Goal: Find specific page/section: Find specific page/section

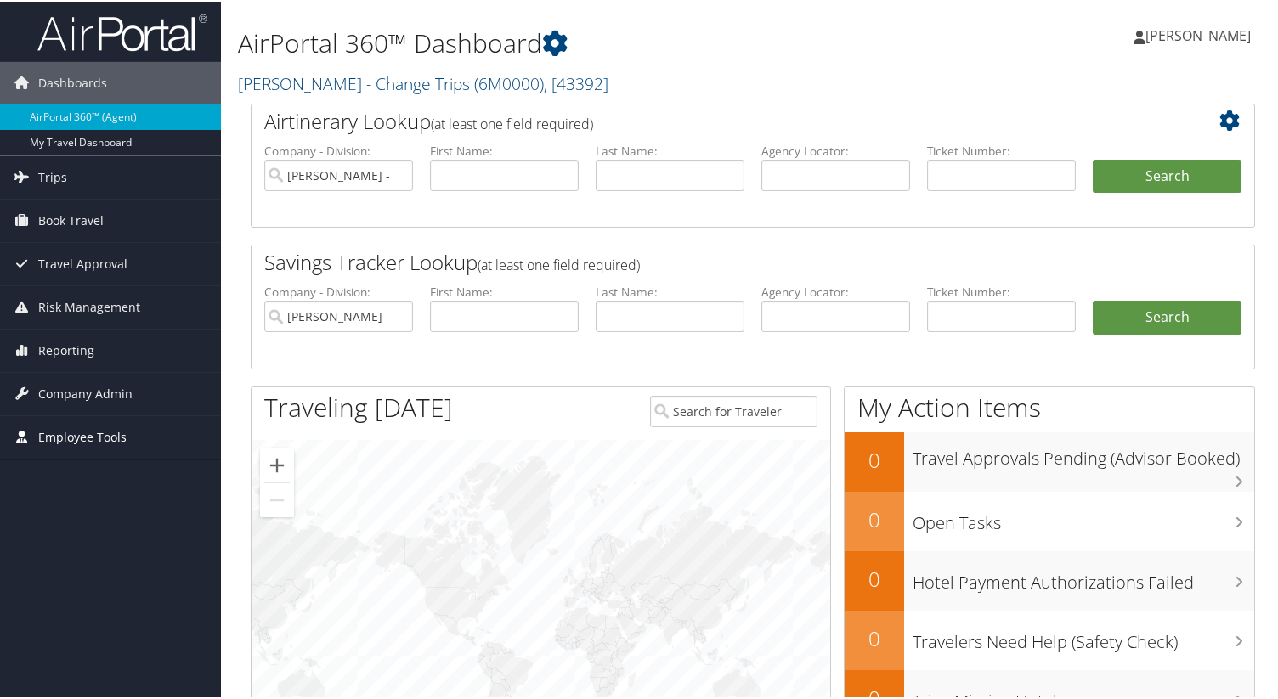
click at [140, 438] on link "Employee Tools" at bounding box center [110, 436] width 221 height 42
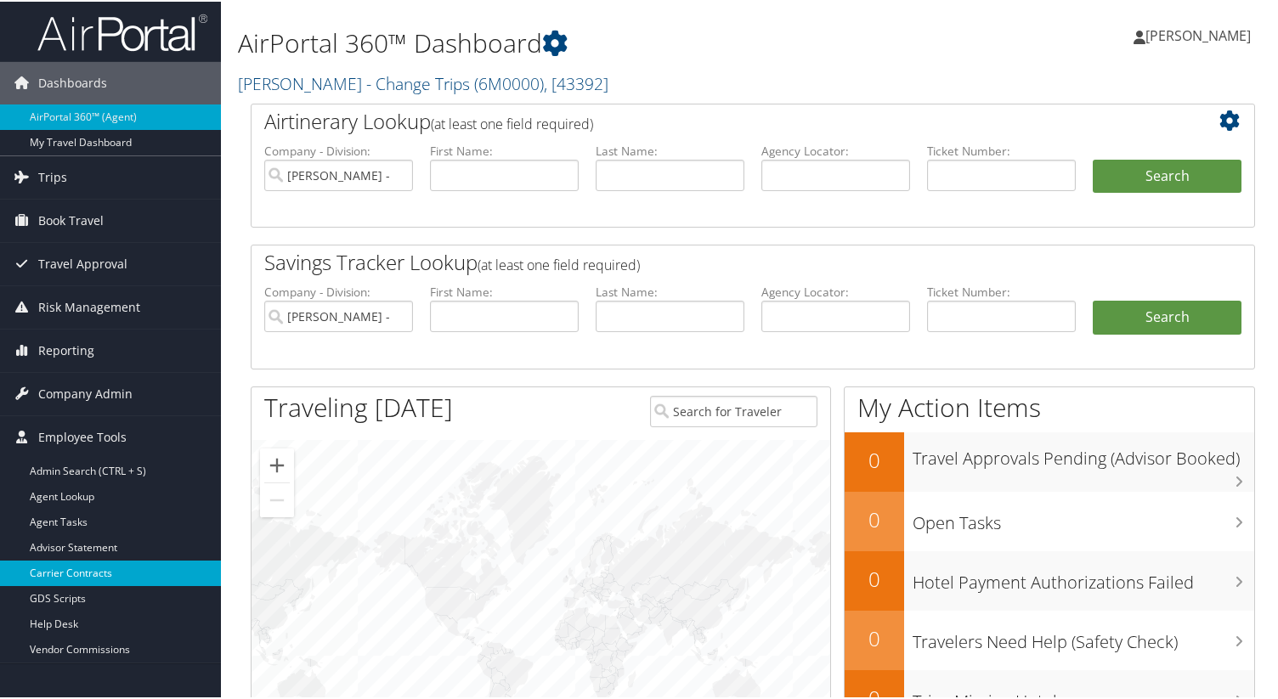
click at [104, 573] on link "Carrier Contracts" at bounding box center [110, 571] width 221 height 25
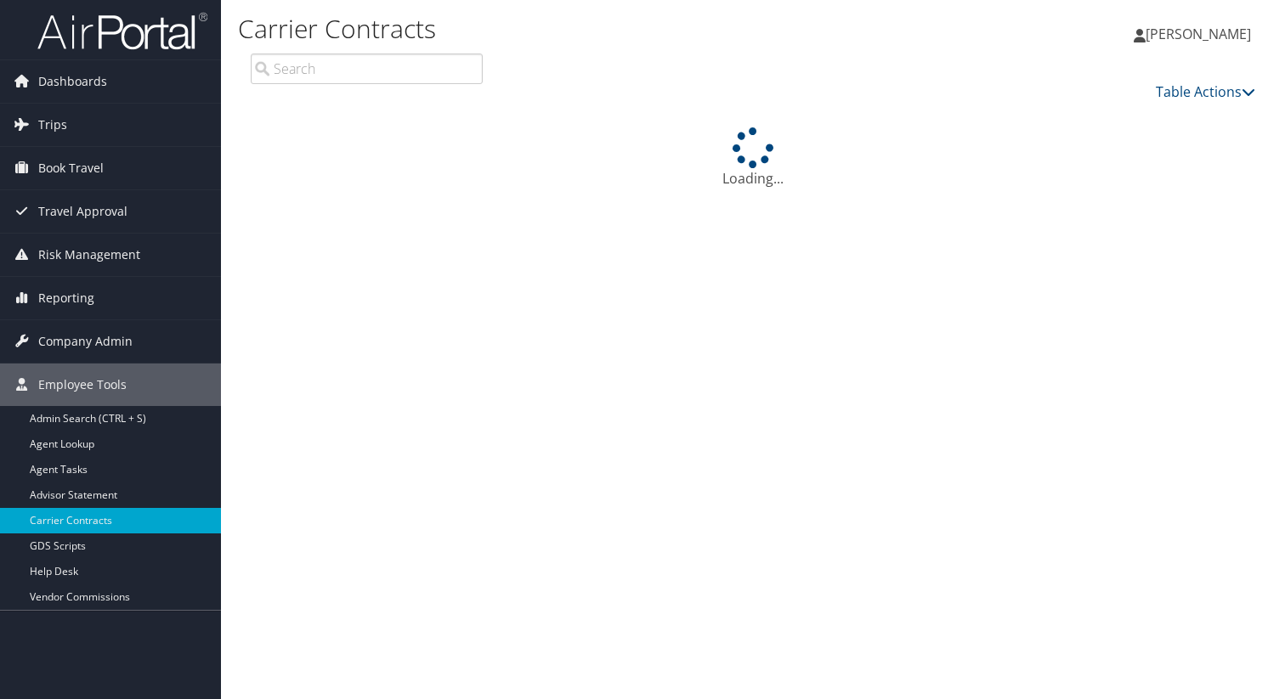
click at [383, 75] on input "search" at bounding box center [367, 69] width 232 height 31
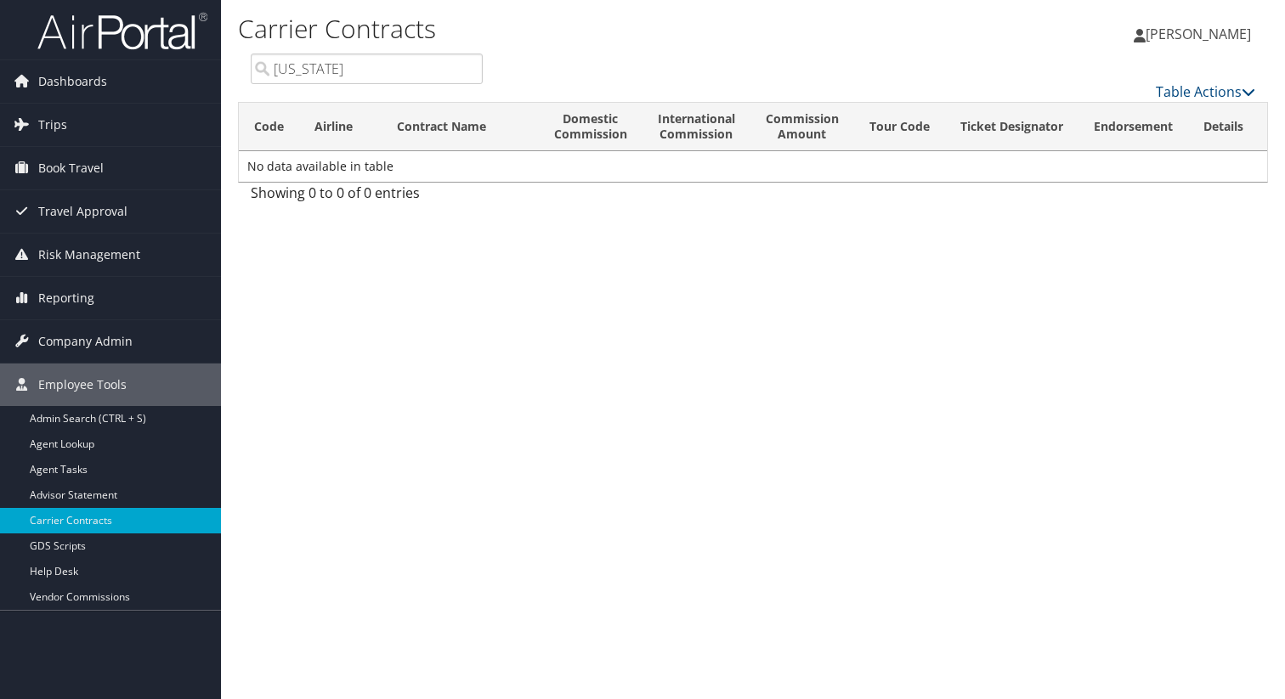
click at [428, 65] on input "[US_STATE]" at bounding box center [367, 69] width 232 height 31
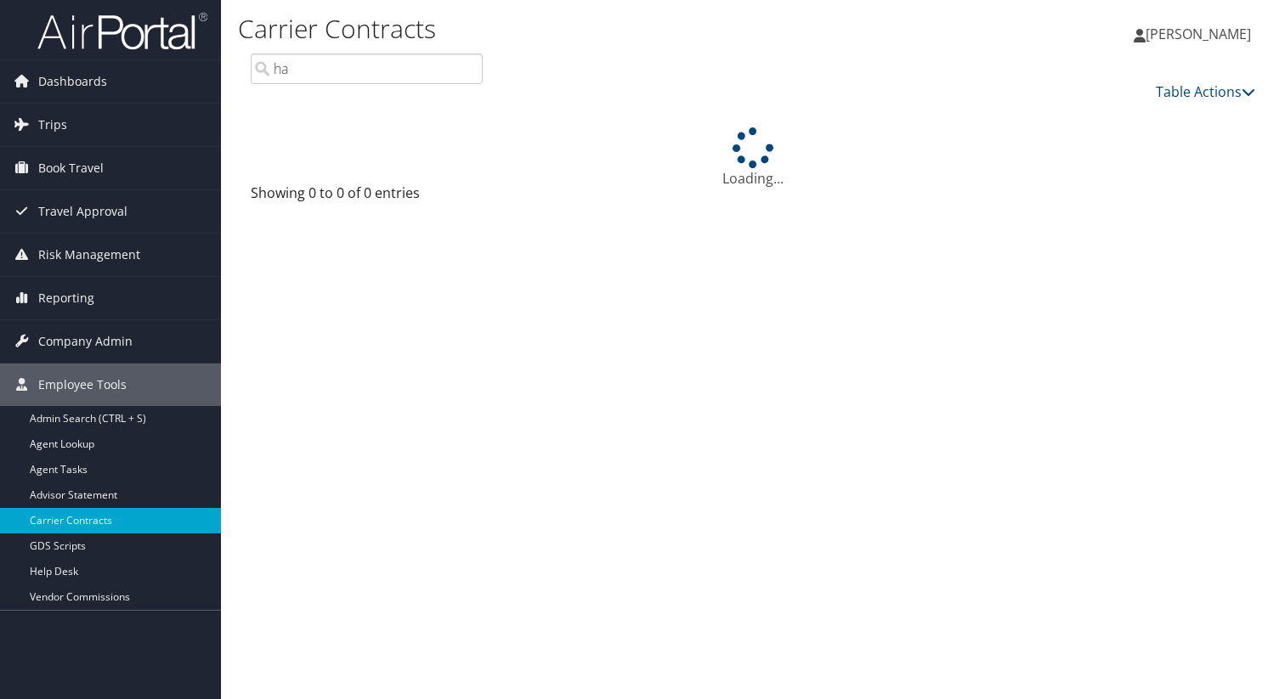
type input "h"
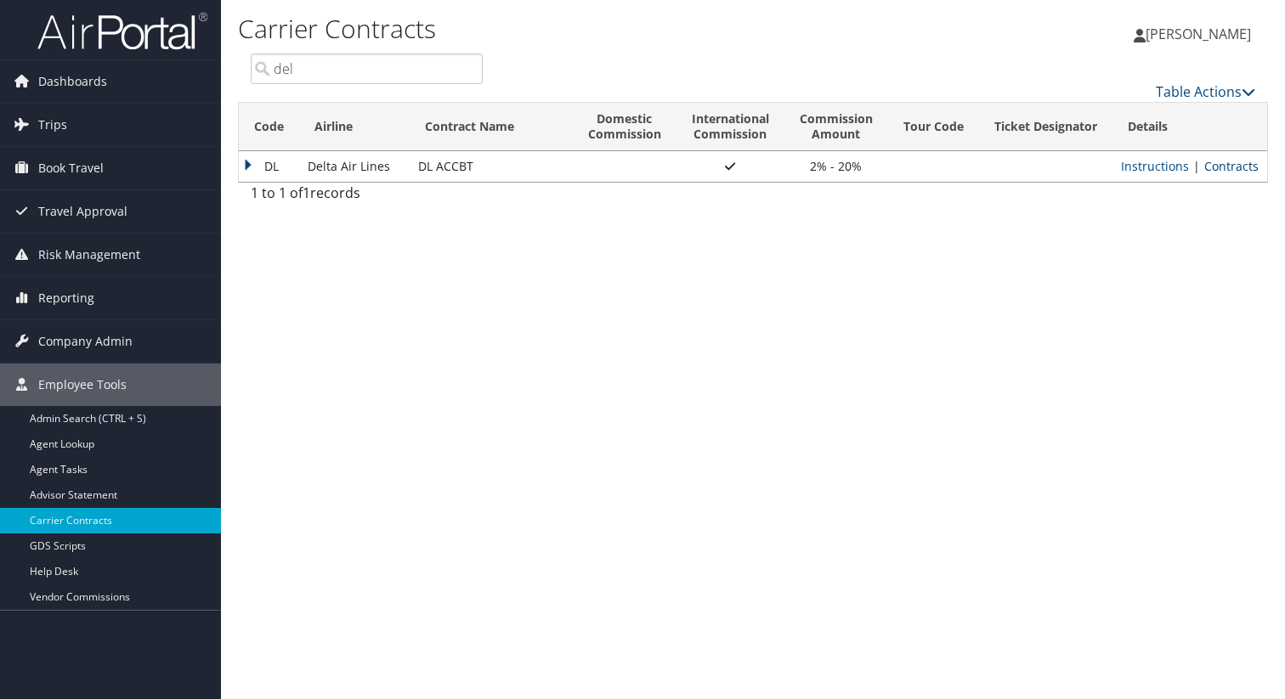
type input "del"
click at [1244, 171] on link "Contracts" at bounding box center [1231, 166] width 54 height 16
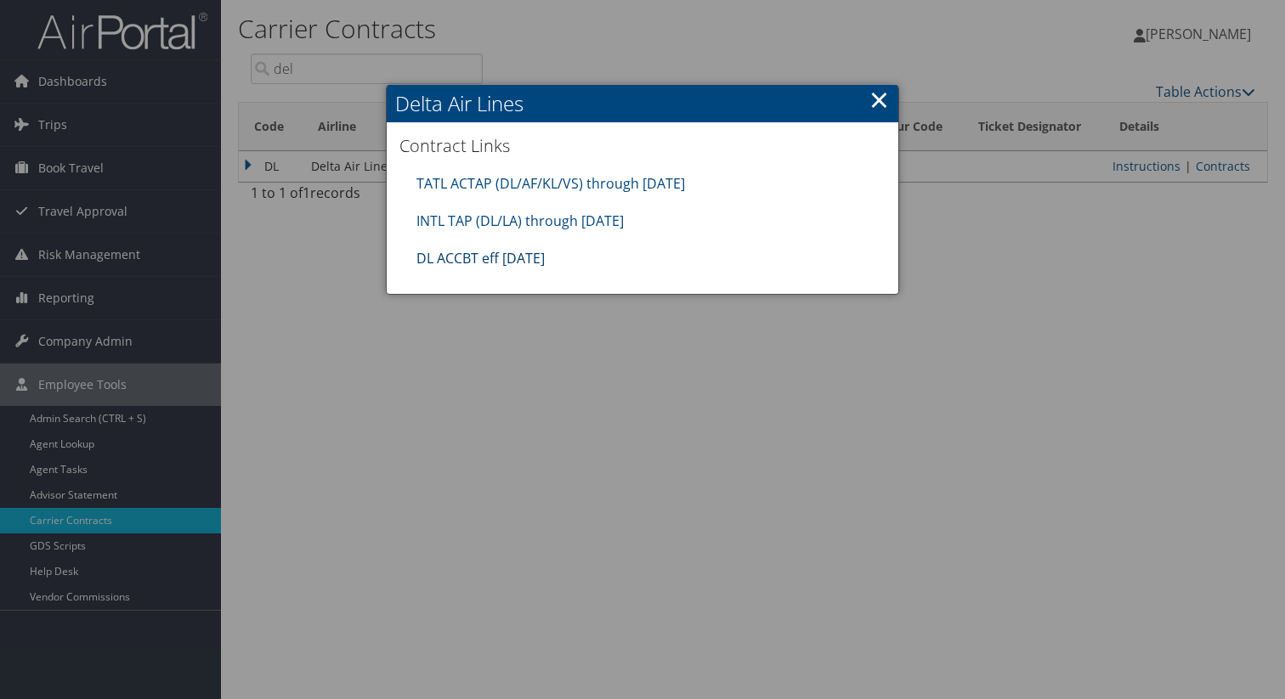
click at [528, 260] on link "DL ACCBT eff [DATE]" at bounding box center [480, 258] width 128 height 19
